Goal: Transaction & Acquisition: Obtain resource

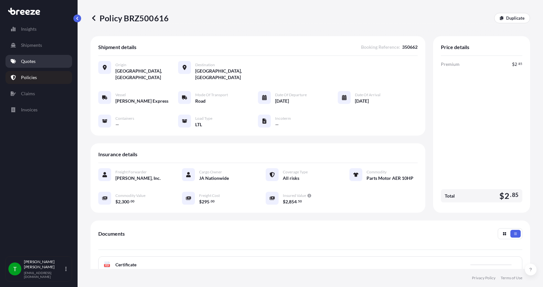
click at [22, 65] on link "Quotes" at bounding box center [38, 61] width 67 height 13
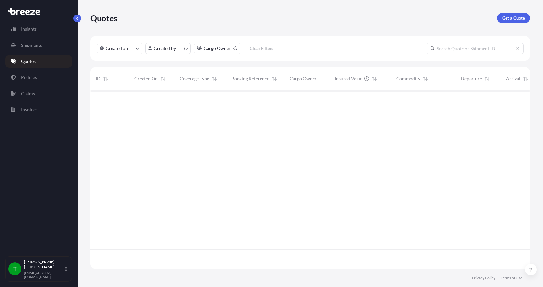
scroll to position [177, 435]
click at [520, 16] on p "Get a Quote" at bounding box center [513, 18] width 23 height 6
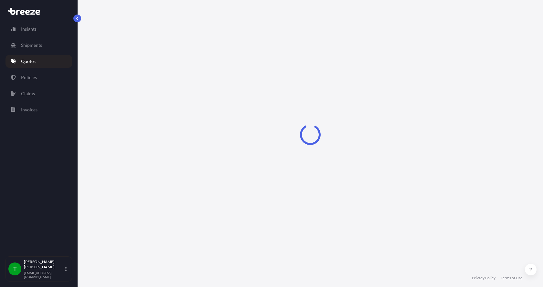
select select "Sea"
select select "1"
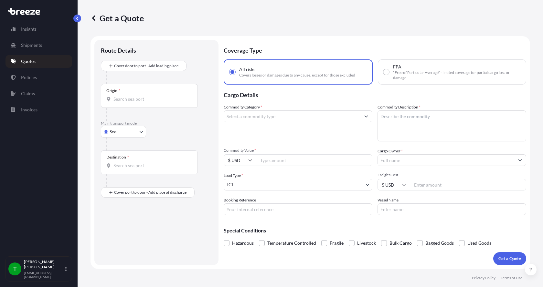
click at [114, 130] on body "Insights Shipments Quotes Policies Claims Invoices T [PERSON_NAME] [EMAIL_ADDRE…" at bounding box center [271, 143] width 543 height 287
click at [118, 170] on span "Road" at bounding box center [118, 172] width 10 height 6
select select "Road"
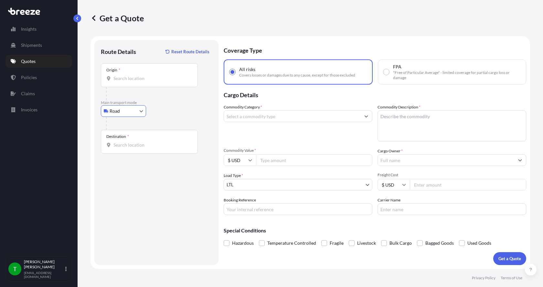
click at [130, 79] on input "Origin *" at bounding box center [151, 78] width 76 height 6
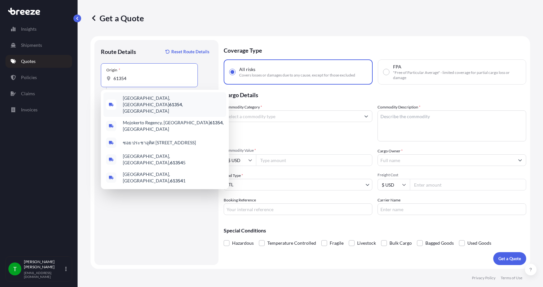
click at [132, 99] on span "[GEOGRAPHIC_DATA], IL 61354 , [GEOGRAPHIC_DATA]" at bounding box center [173, 104] width 101 height 19
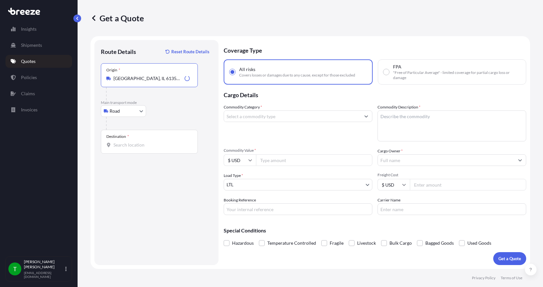
type input "[GEOGRAPHIC_DATA], IL 61354, [GEOGRAPHIC_DATA]"
click at [122, 143] on input "Destination *" at bounding box center [151, 145] width 76 height 6
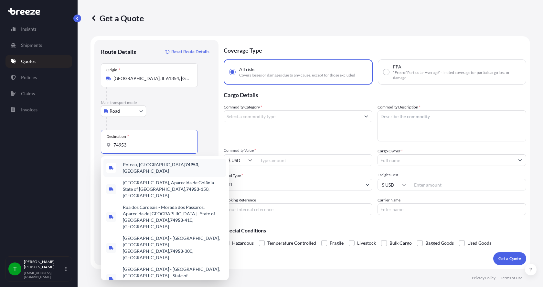
click at [131, 165] on span "Poteau, OK 74953 , [GEOGRAPHIC_DATA]" at bounding box center [173, 168] width 101 height 13
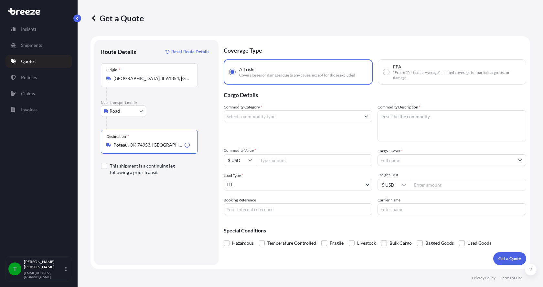
type input "Poteau, OK 74953, [GEOGRAPHIC_DATA]"
click at [261, 118] on input "Commodity Category *" at bounding box center [292, 117] width 136 height 12
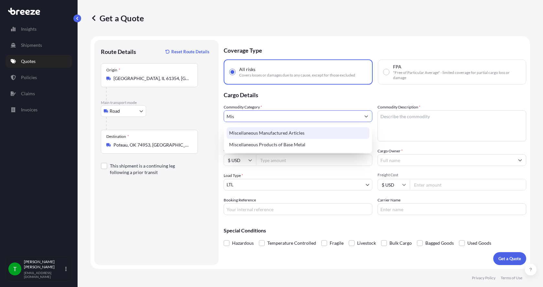
click at [260, 130] on div "Miscellaneous Manufactured Articles" at bounding box center [298, 133] width 143 height 12
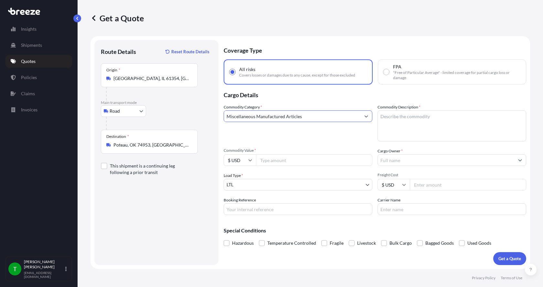
type input "Miscellaneous Manufactured Articles"
click at [432, 121] on textarea "Commodity Description *" at bounding box center [451, 126] width 149 height 31
type textarea "Electrical Components"
click at [305, 164] on input "Commodity Value *" at bounding box center [314, 160] width 116 height 12
type input "5300.00"
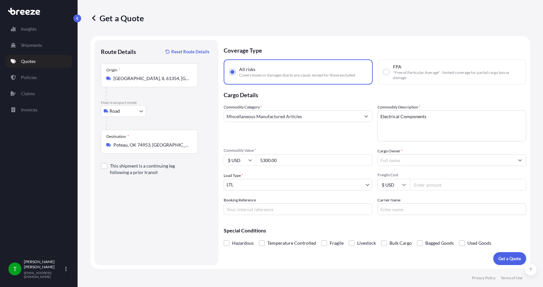
click at [406, 164] on input "Cargo Owner *" at bounding box center [446, 160] width 136 height 12
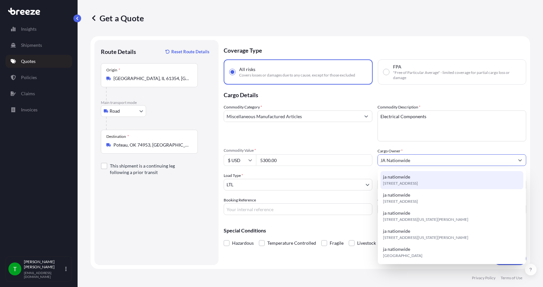
type input "JA Nationwide"
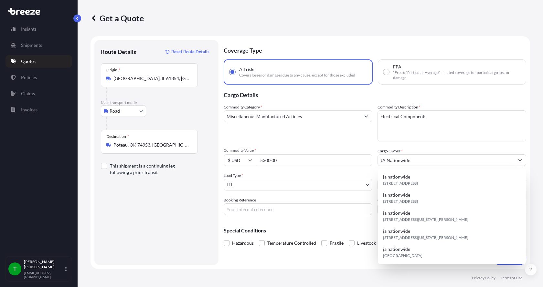
click at [356, 169] on div "Commodity Category * Miscellaneous Manufactured Articles Commodity Description …" at bounding box center [375, 159] width 302 height 111
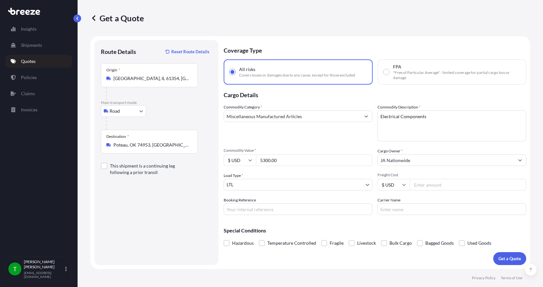
click at [426, 185] on input "Freight Cost" at bounding box center [468, 185] width 116 height 12
type input "235.00"
click at [508, 255] on button "Get a Quote" at bounding box center [509, 258] width 33 height 13
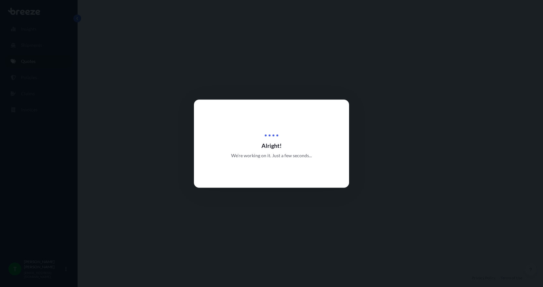
select select "Road"
select select "1"
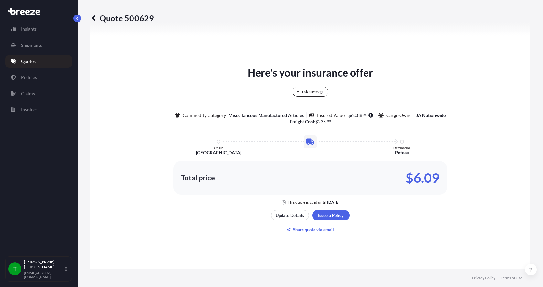
scroll to position [336, 0]
